Goal: Information Seeking & Learning: Learn about a topic

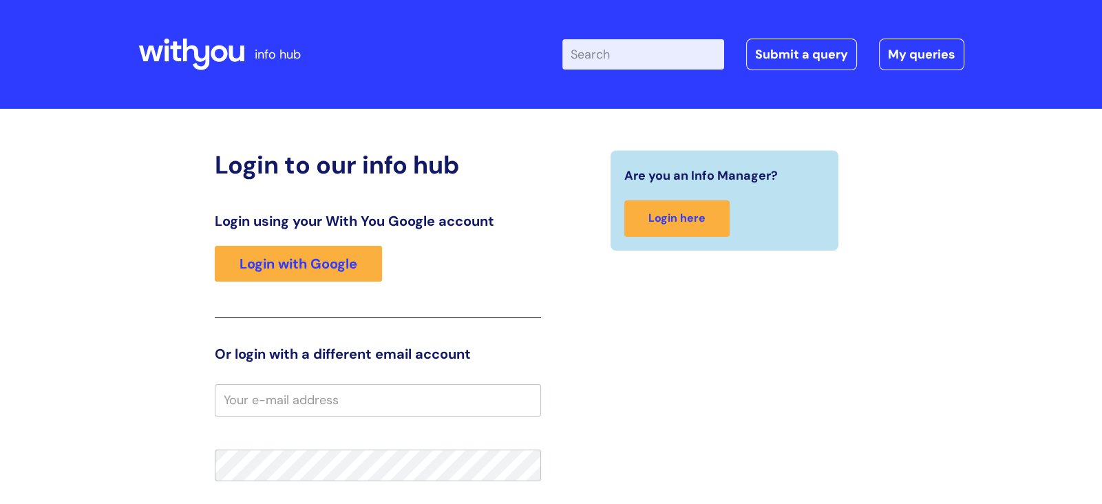
click at [618, 56] on input "Enter your search term here..." at bounding box center [644, 54] width 162 height 30
type input "sick pay"
click button "Search" at bounding box center [0, 0] width 0 height 0
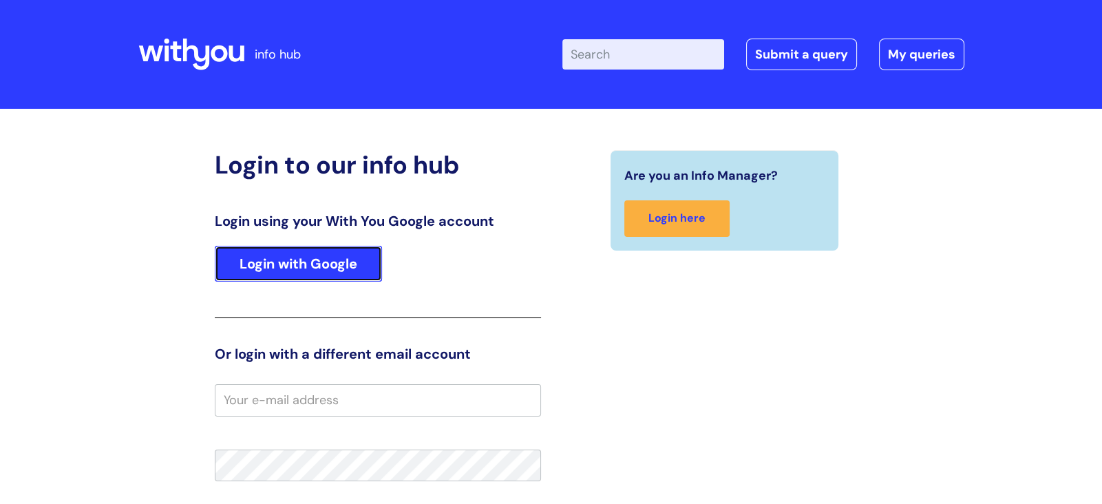
click at [352, 262] on link "Login with Google" at bounding box center [298, 264] width 167 height 36
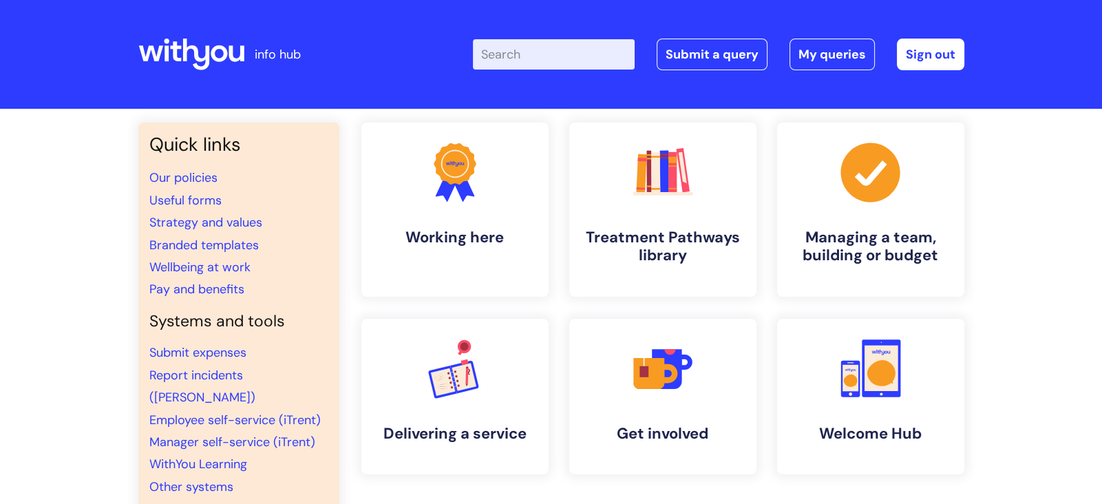
click at [536, 56] on input "Enter your search term here..." at bounding box center [554, 54] width 162 height 30
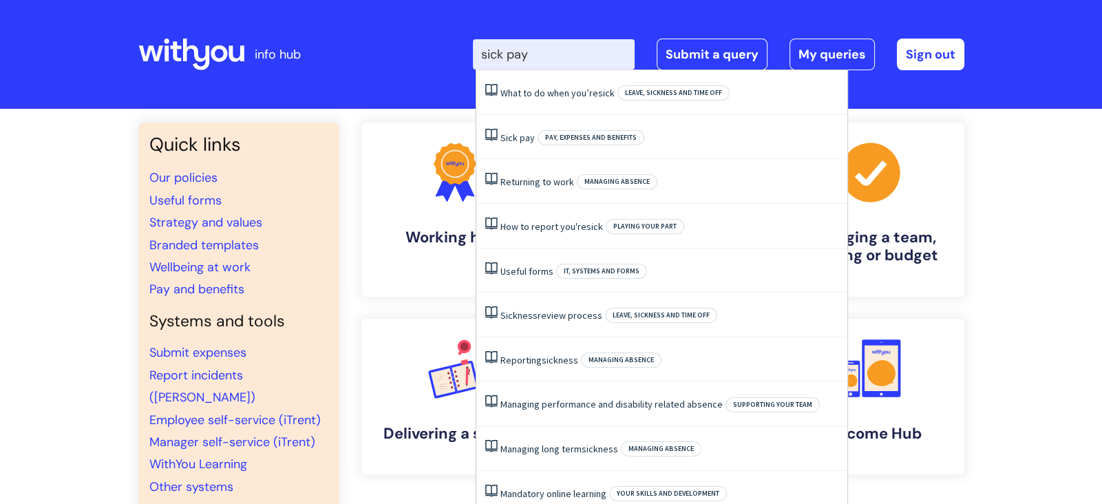
type input "sick pay"
click button "Search" at bounding box center [0, 0] width 0 height 0
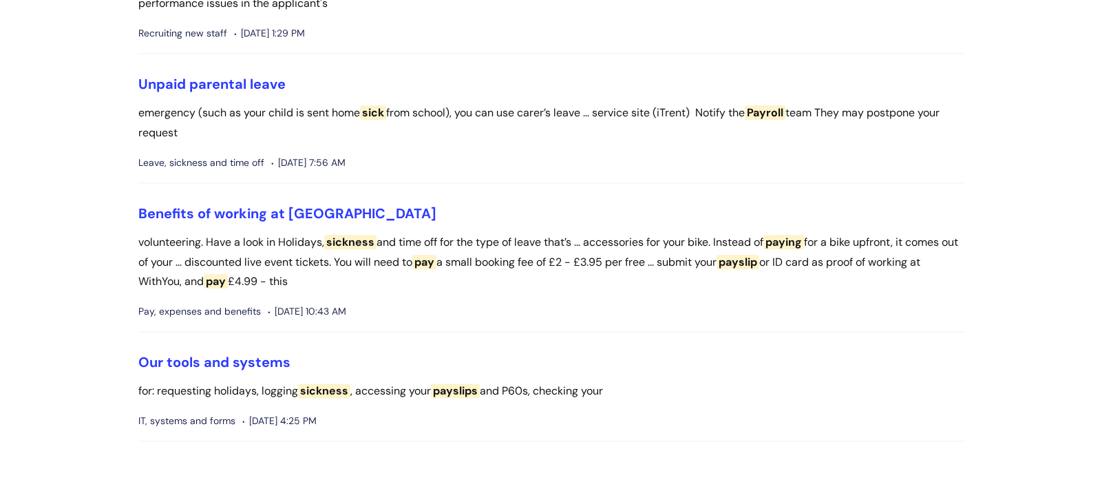
scroll to position [2128, 0]
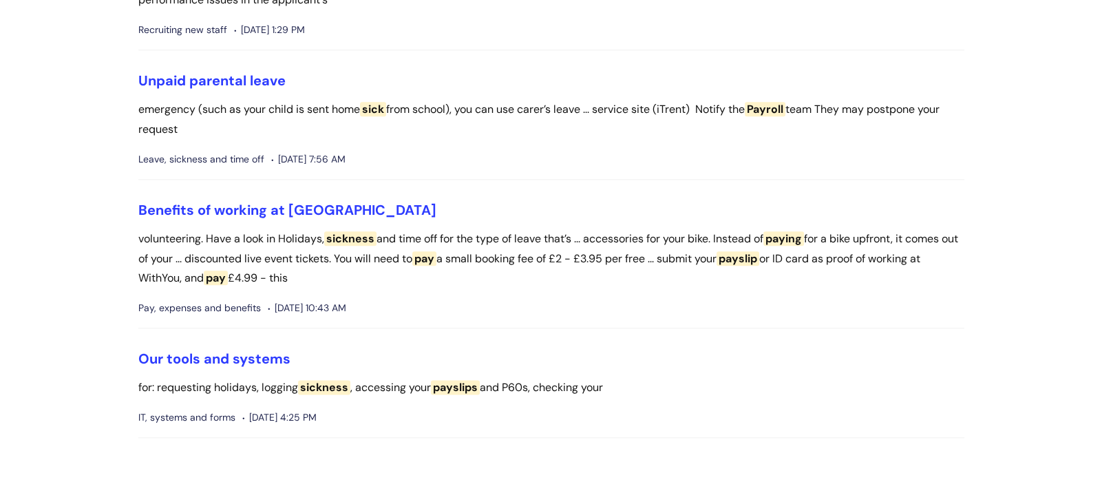
click at [355, 246] on span "sickness" at bounding box center [350, 238] width 52 height 14
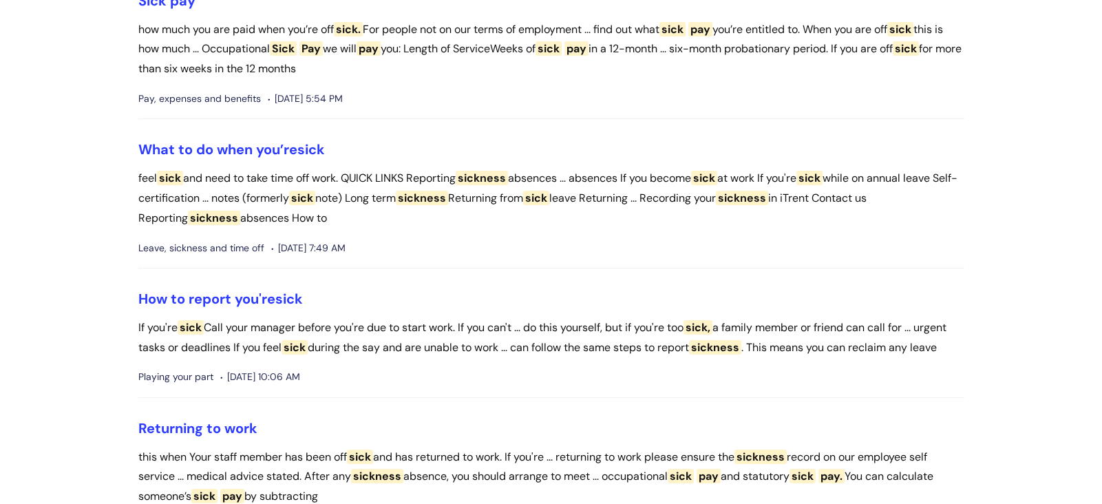
scroll to position [0, 0]
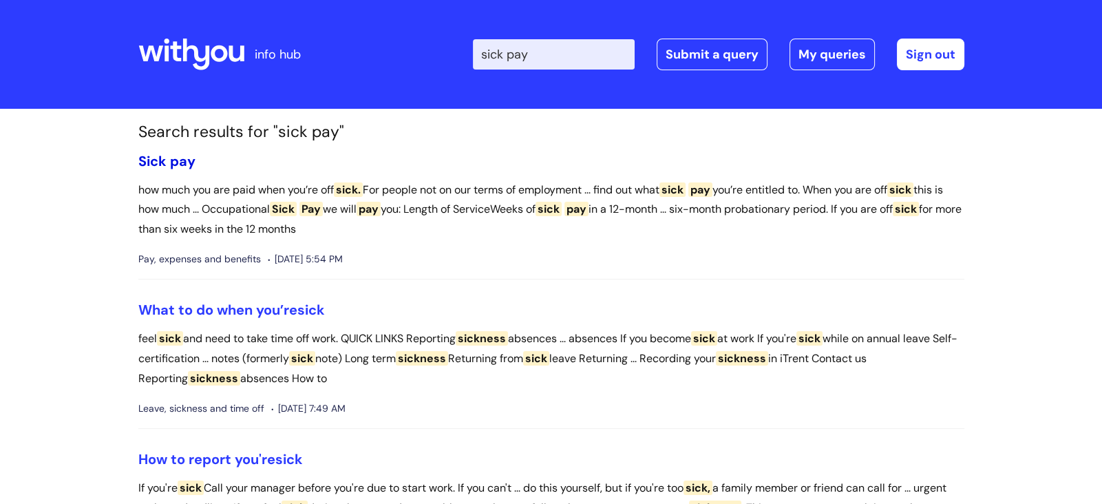
click at [178, 156] on span "pay" at bounding box center [182, 161] width 25 height 18
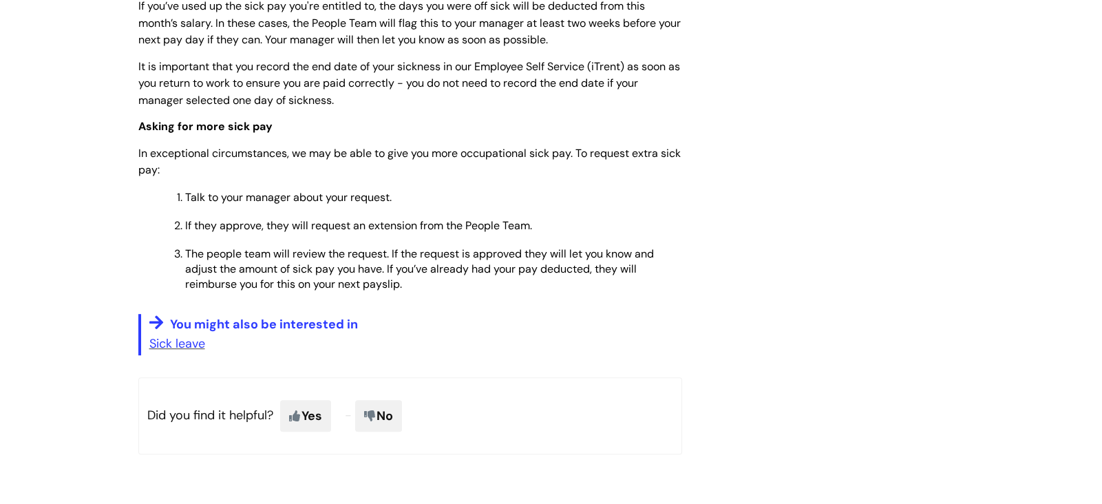
scroll to position [855, 0]
click at [191, 335] on link "Sick leave" at bounding box center [177, 343] width 56 height 17
